Goal: Task Accomplishment & Management: Manage account settings

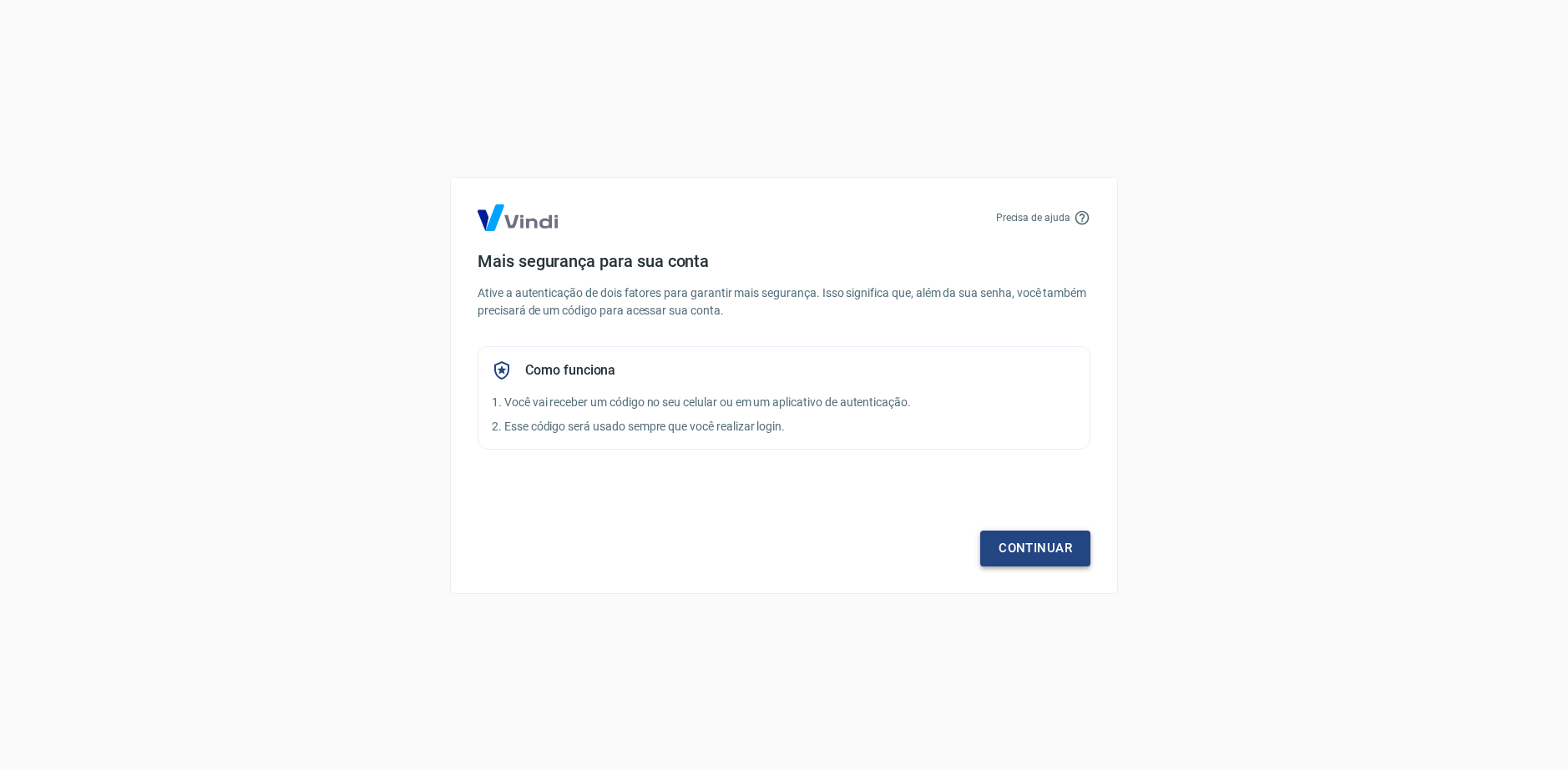
click at [1052, 552] on link "Continuar" at bounding box center [1035, 548] width 111 height 35
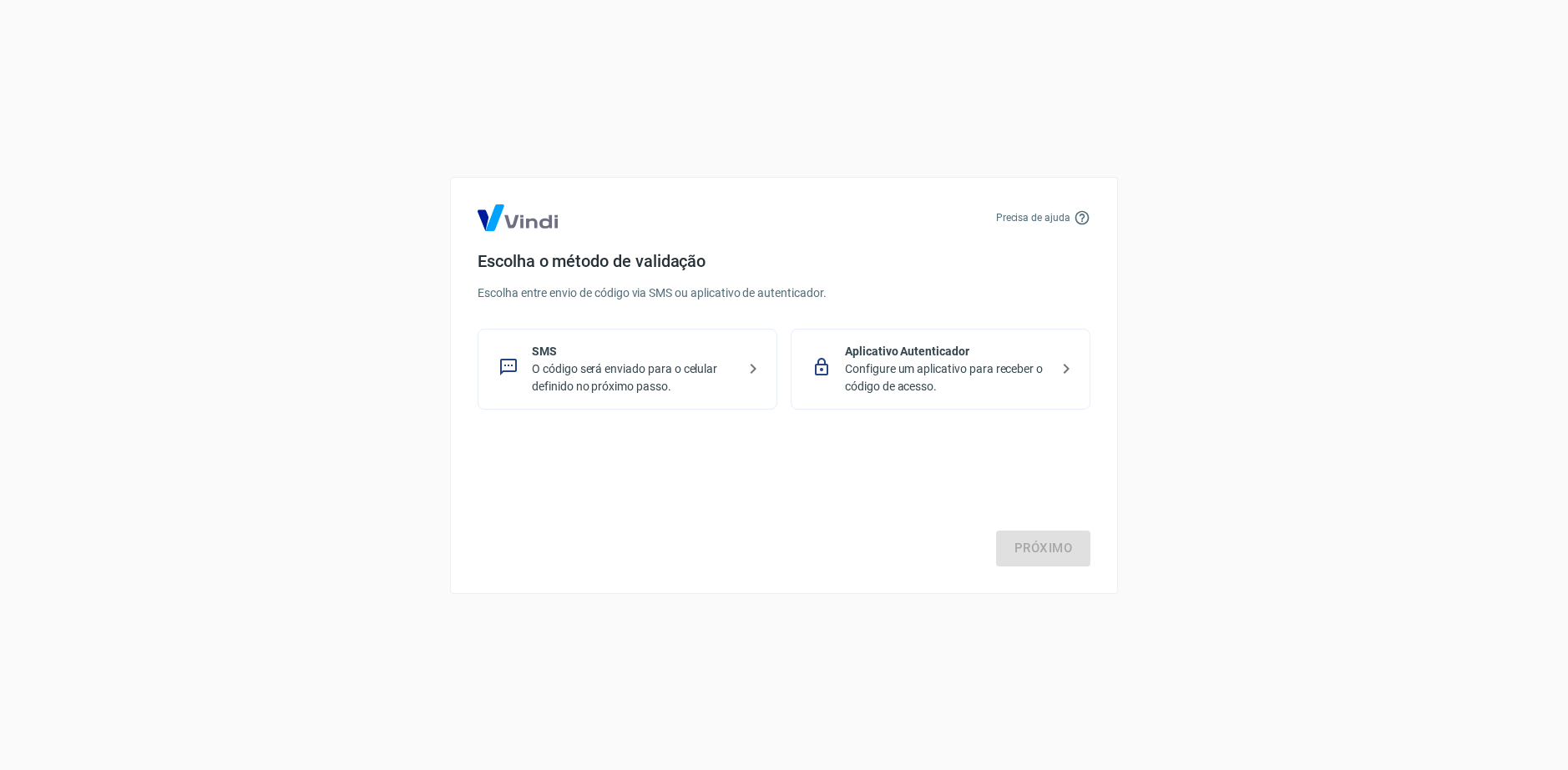
click at [1052, 538] on div "Próximo" at bounding box center [784, 498] width 613 height 137
click at [720, 380] on p "O código será enviado para o celular definido no próximo passo." at bounding box center [634, 378] width 204 height 35
click at [1064, 533] on link "Próximo" at bounding box center [1043, 548] width 95 height 35
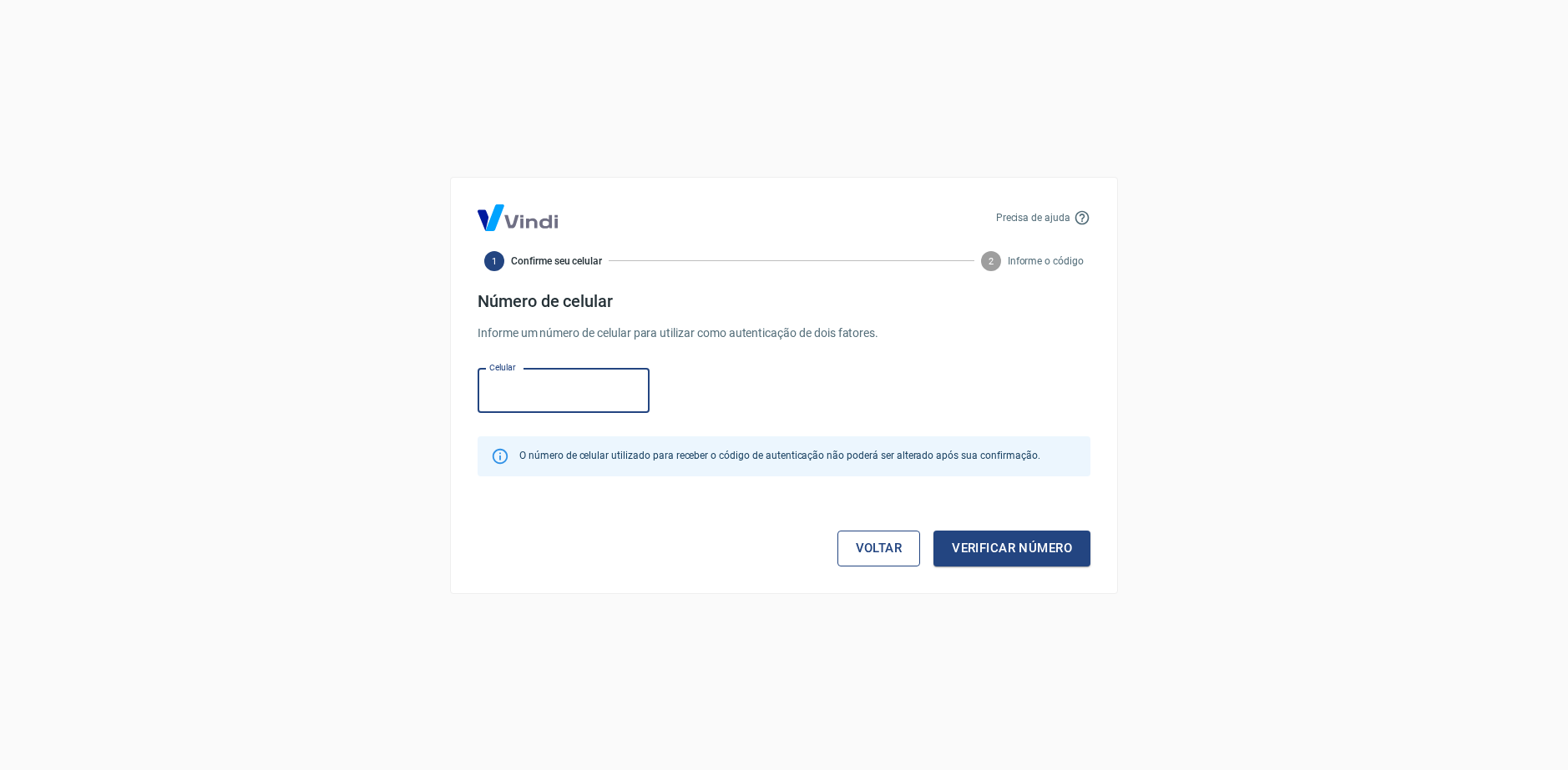
click at [871, 549] on link "Voltar" at bounding box center [879, 548] width 83 height 35
